Goal: Transaction & Acquisition: Register for event/course

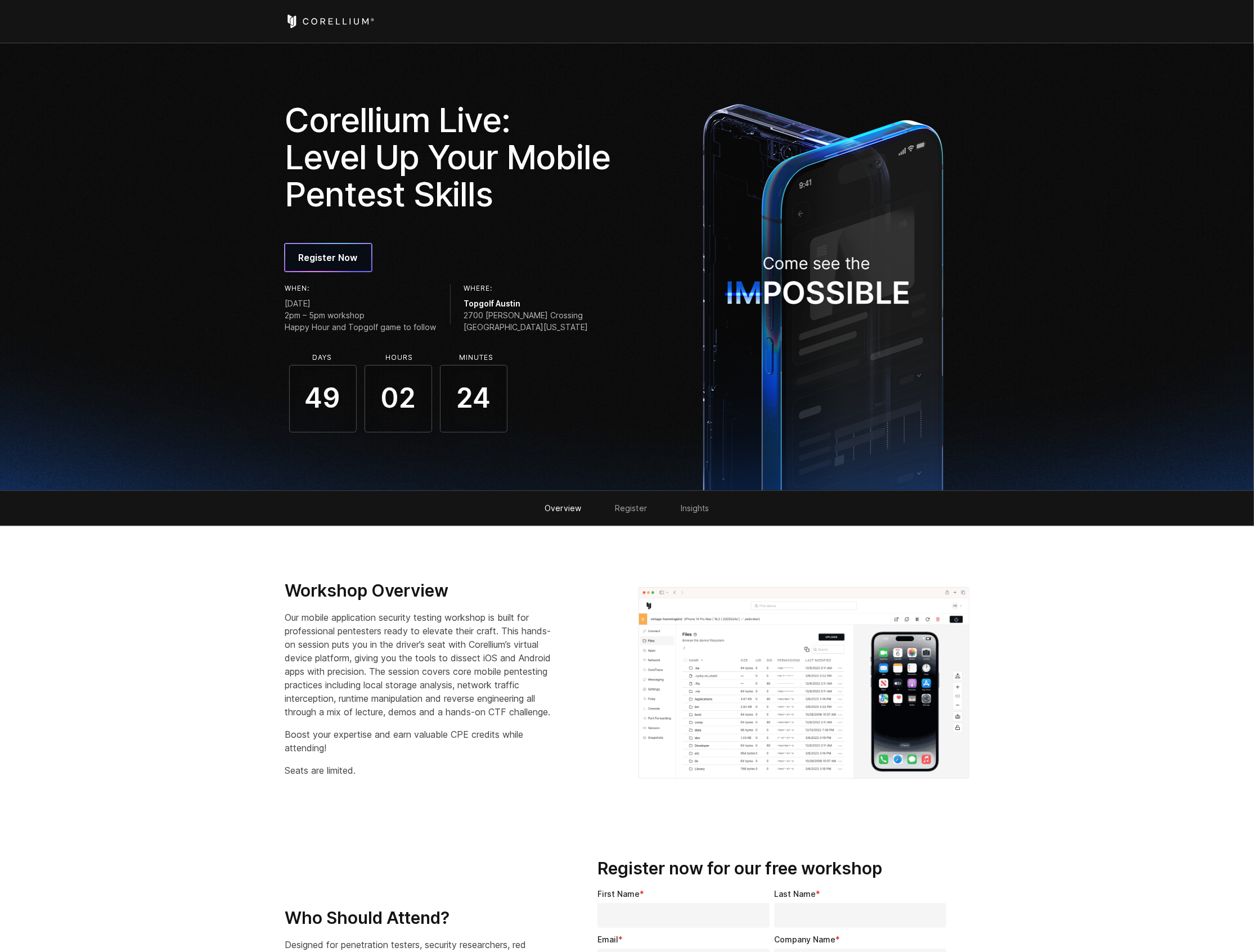
click at [567, 507] on link "Overview" at bounding box center [563, 508] width 36 height 9
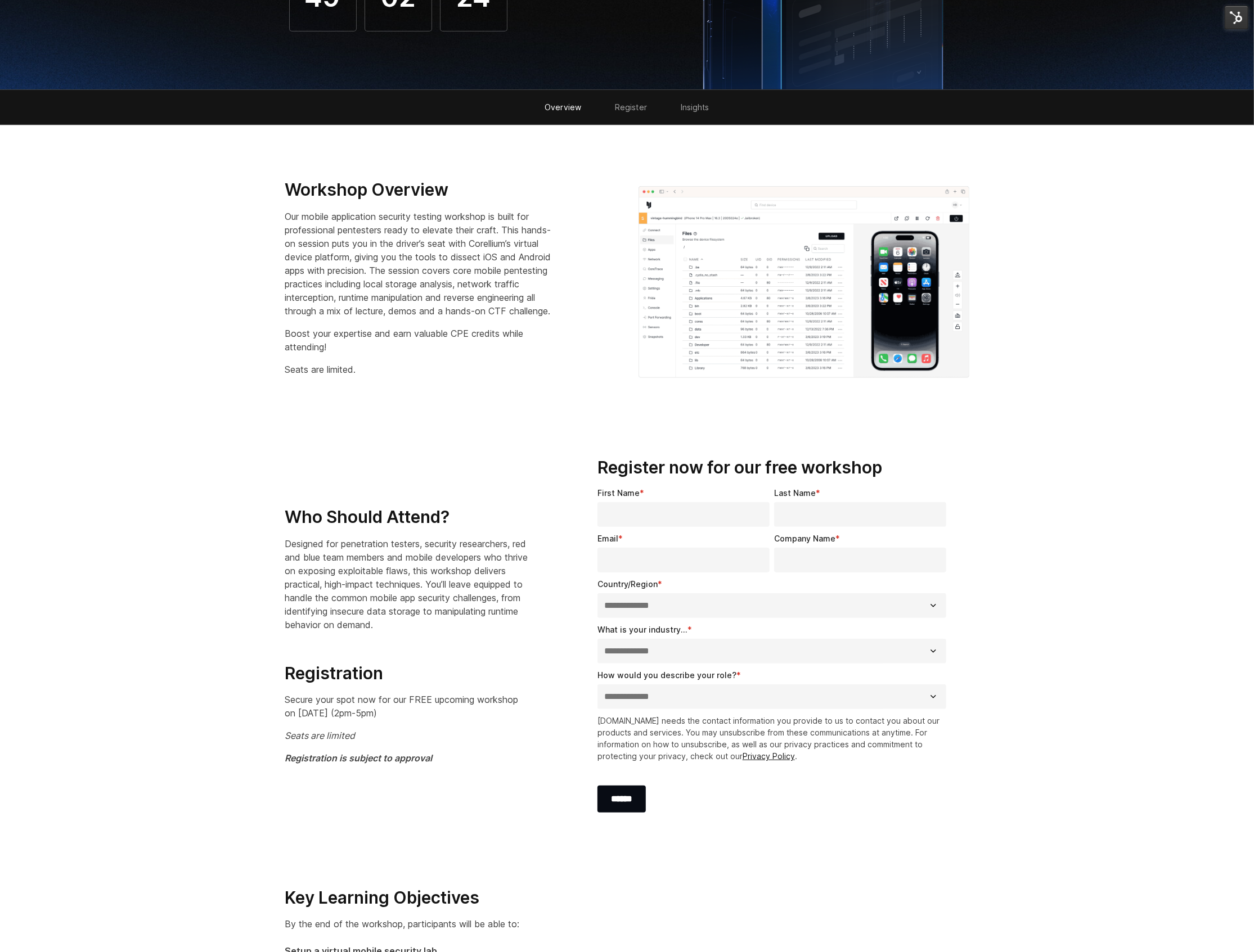
scroll to position [425, 0]
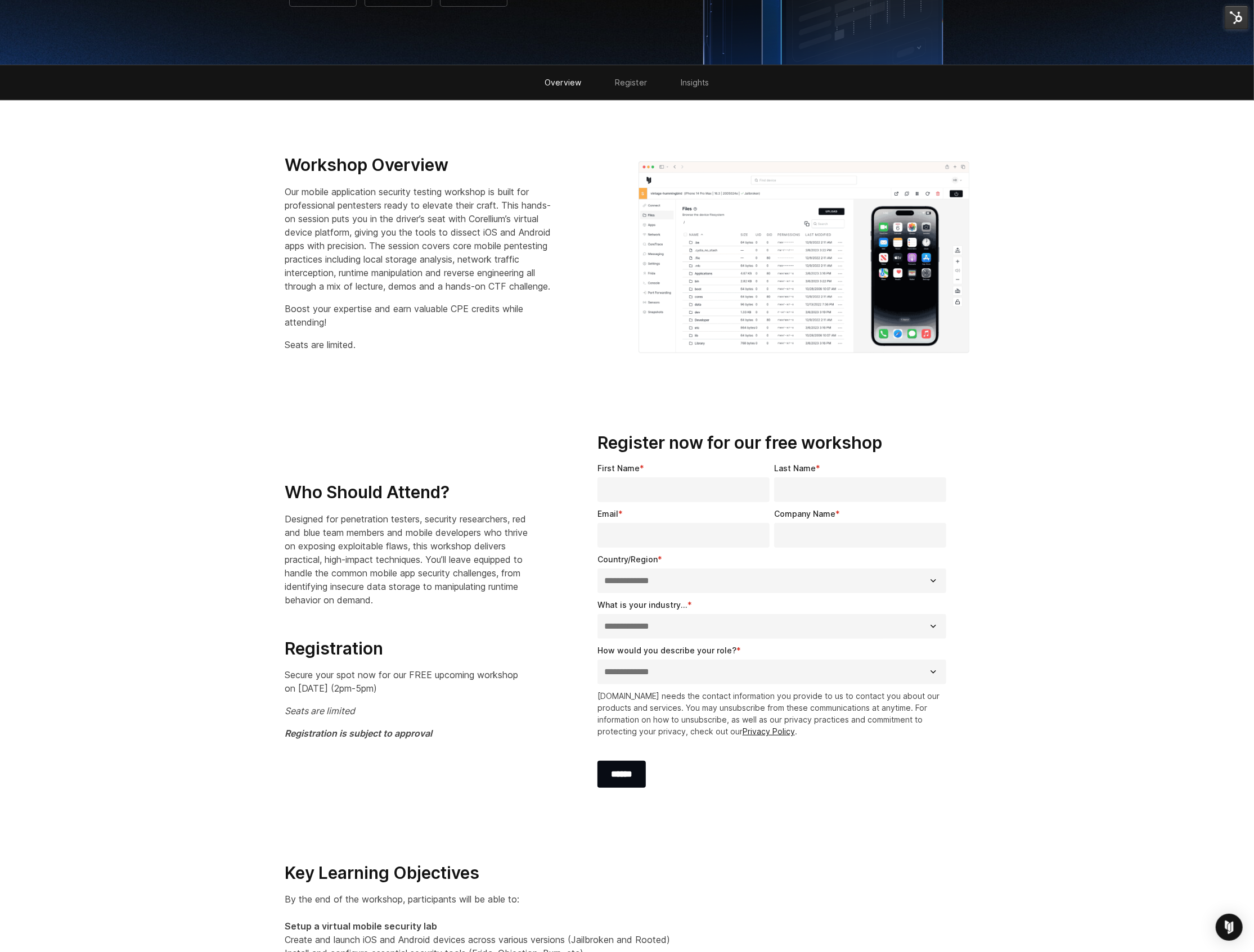
click at [642, 83] on link "Register" at bounding box center [631, 82] width 32 height 9
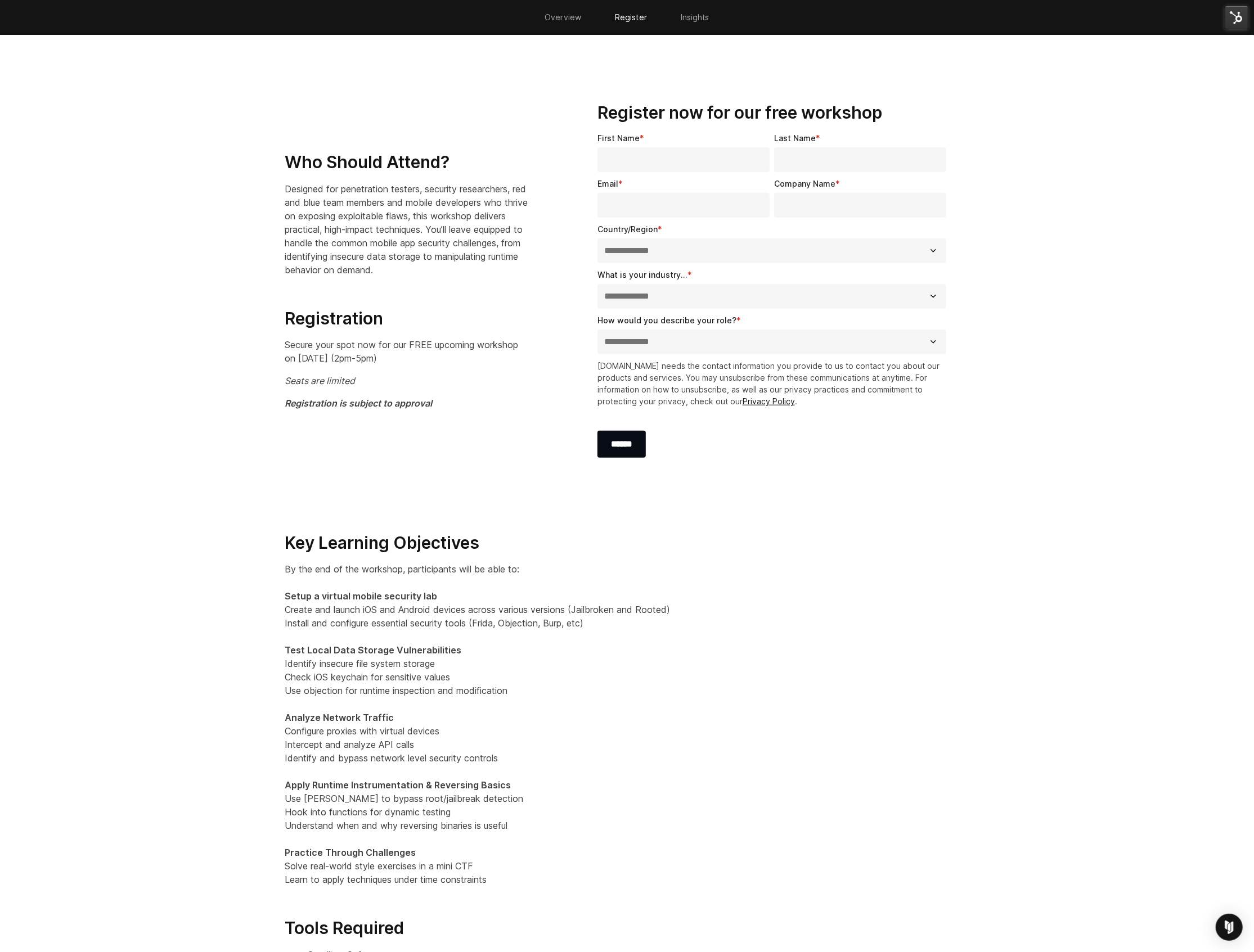
click at [705, 19] on link "Insights" at bounding box center [695, 17] width 29 height 9
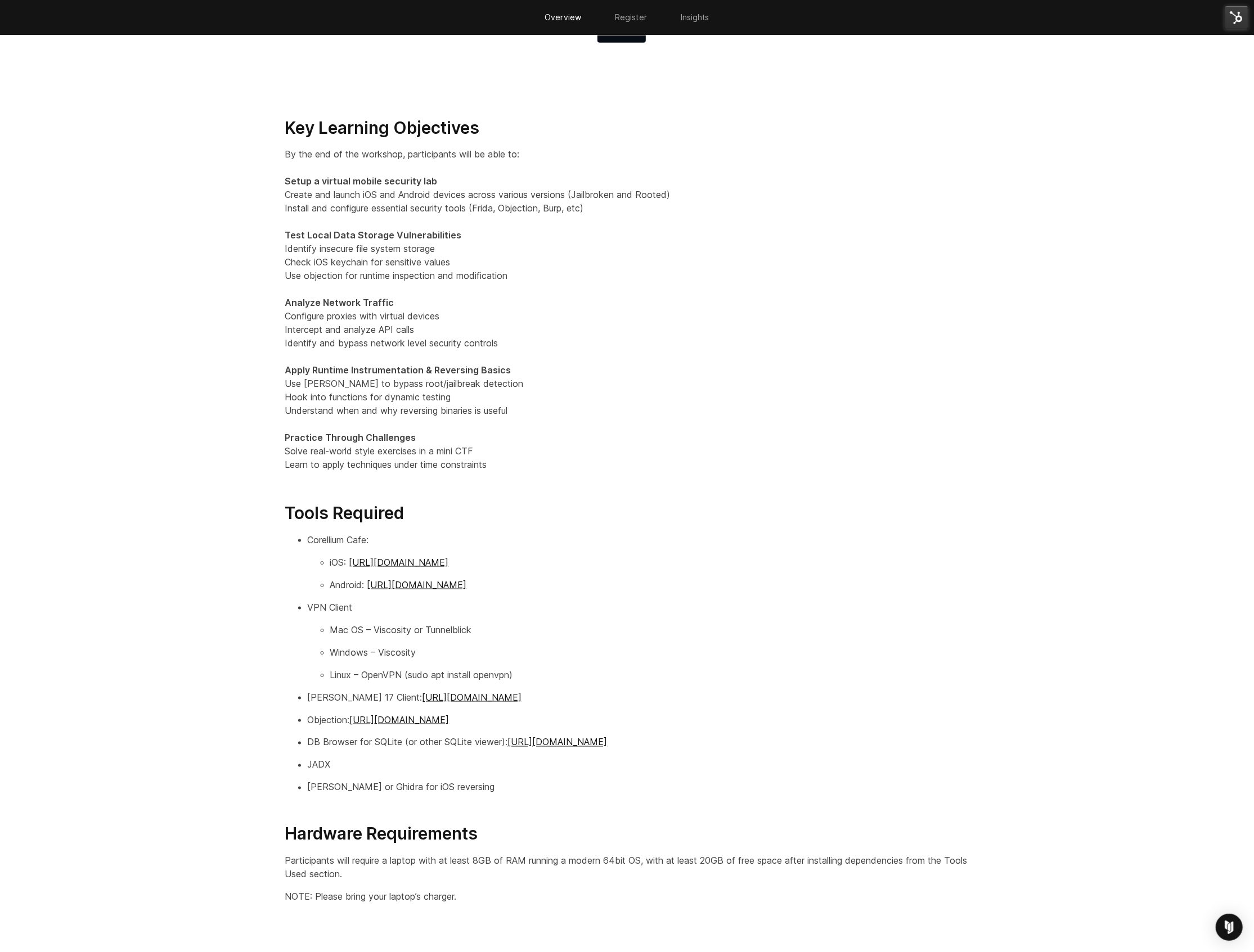
scroll to position [0, 0]
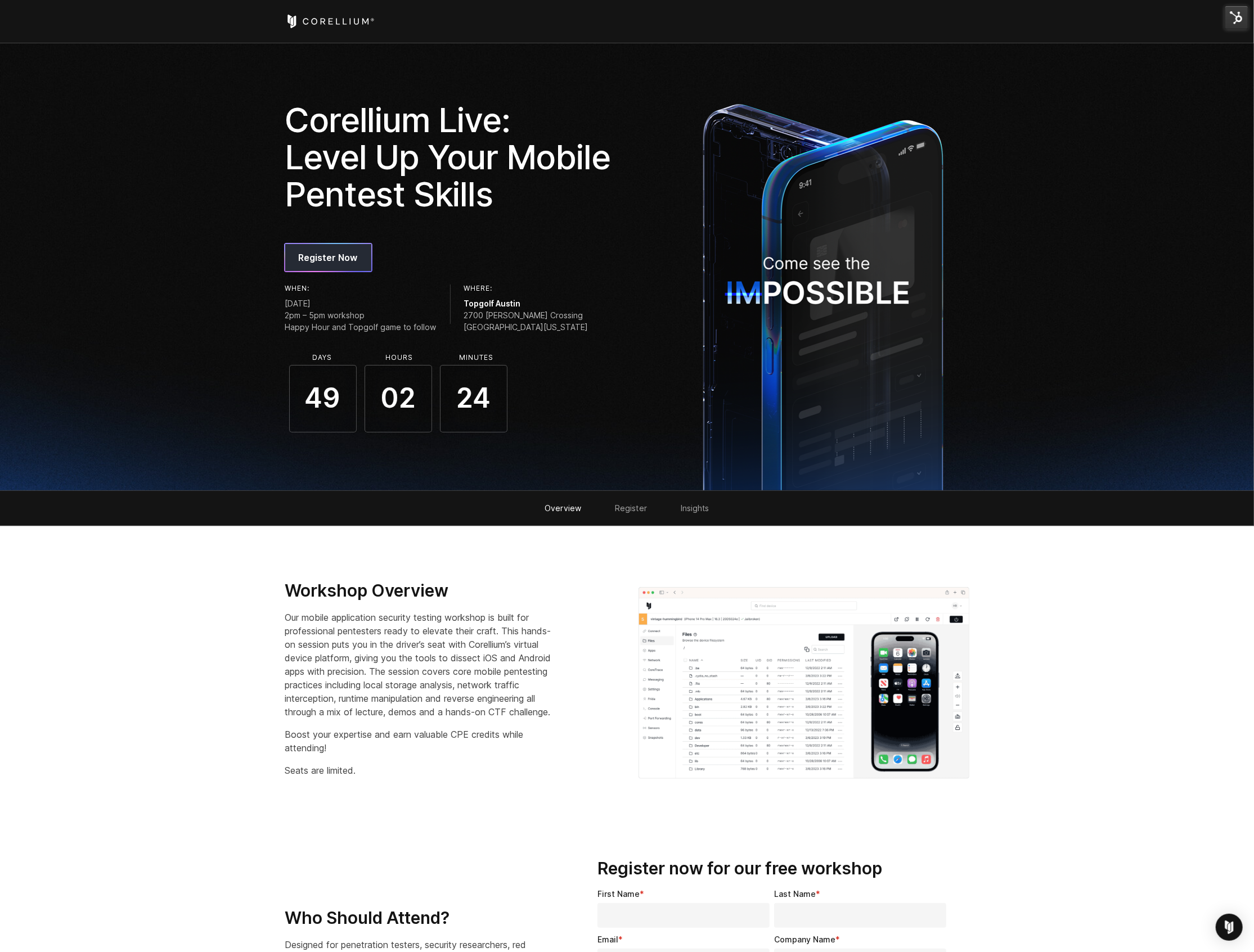
click at [333, 263] on span "Register Now" at bounding box center [328, 257] width 59 height 14
